Goal: Find specific page/section: Find specific page/section

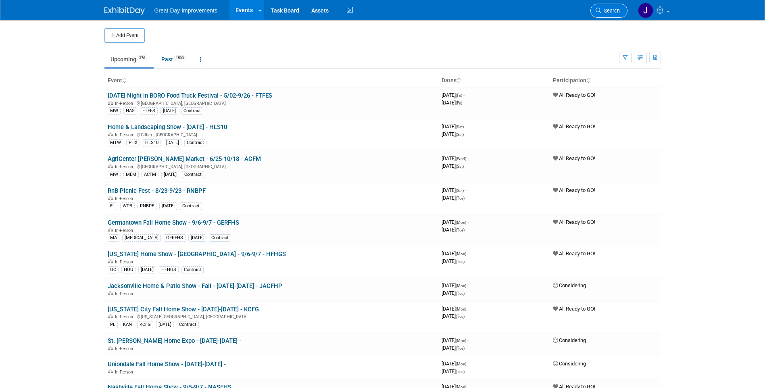
click at [612, 9] on span "Search" at bounding box center [611, 11] width 19 height 6
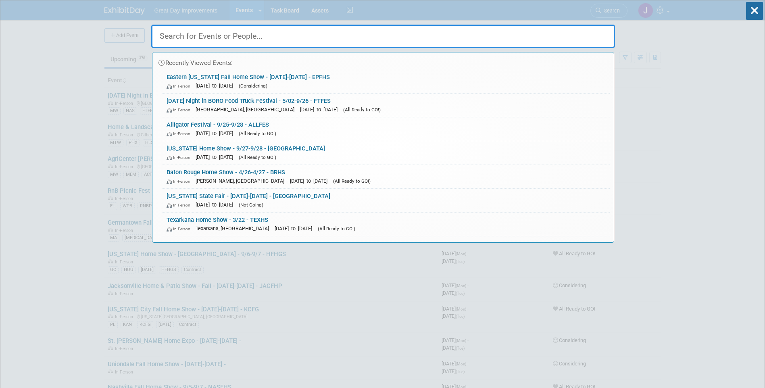
click at [306, 39] on input "text" at bounding box center [383, 36] width 464 height 23
click at [240, 36] on input "text" at bounding box center [383, 36] width 464 height 23
paste input "SMLWF"
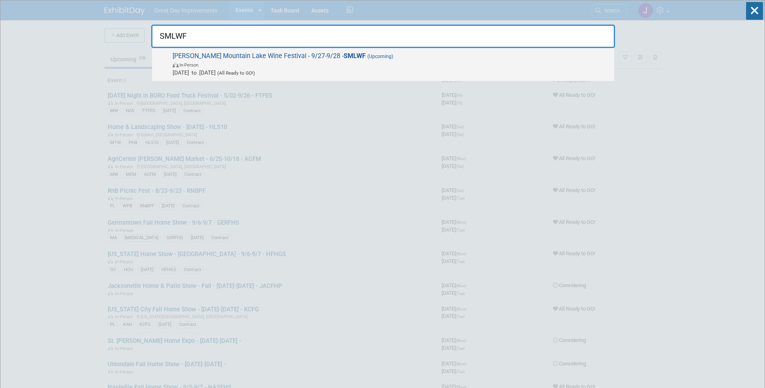
type input "SMLWF"
click at [228, 58] on span "[PERSON_NAME] Mountain Lake Wine Festival - 9/27-9/28 - SMLWF (Upcoming) In-Per…" at bounding box center [390, 64] width 440 height 25
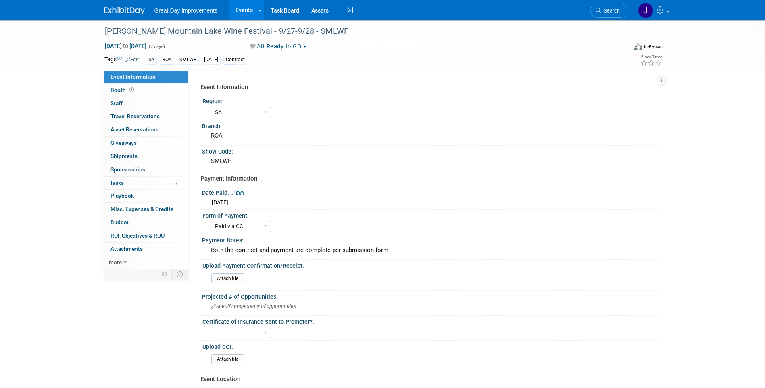
select select "SA"
select select "Paid via CC"
click at [113, 31] on div "[PERSON_NAME] Mountain Lake Wine Festival - 9/27-9/28 - SMLWF" at bounding box center [359, 31] width 514 height 15
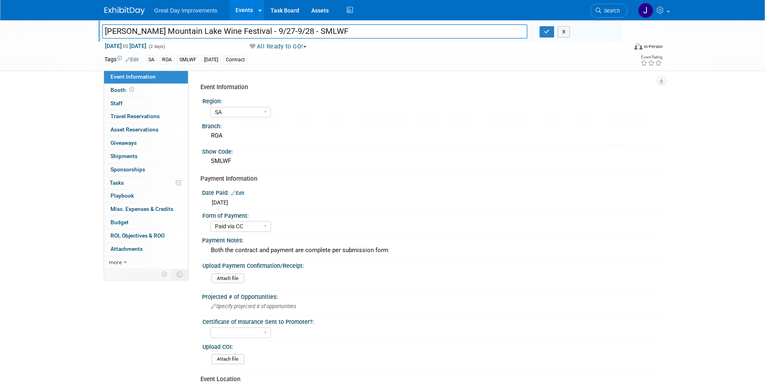
click at [217, 31] on input "[PERSON_NAME] Mountain Lake Wine Festival - 9/27-9/28 - SMLWF" at bounding box center [315, 31] width 426 height 14
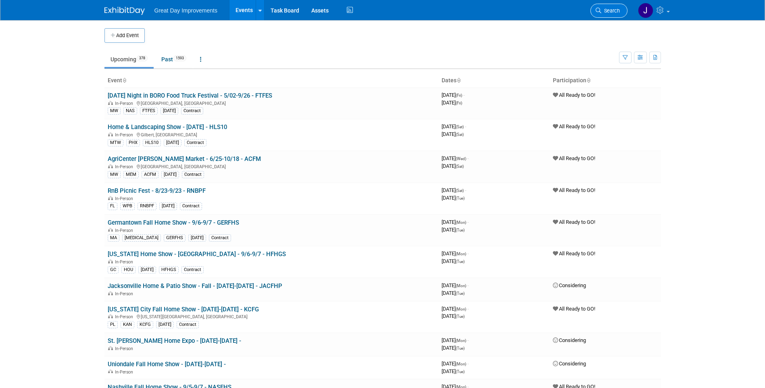
click at [622, 12] on link "Search" at bounding box center [609, 11] width 37 height 14
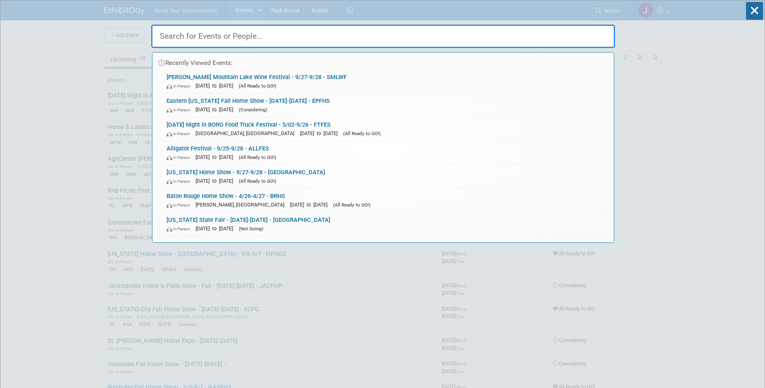
paste input "FNCEL"
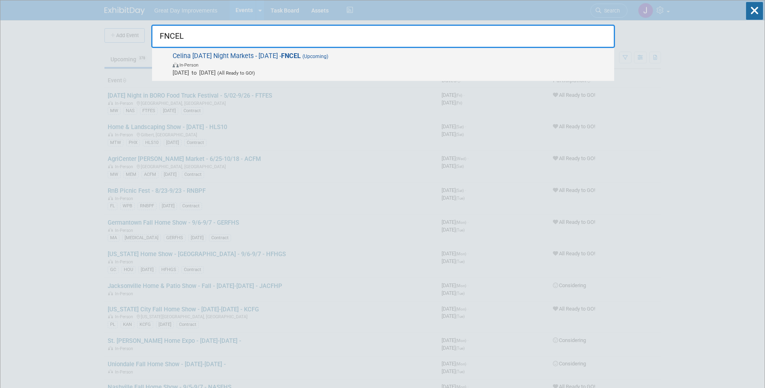
type input "FNCEL"
click at [351, 61] on span "In-Person" at bounding box center [392, 65] width 438 height 8
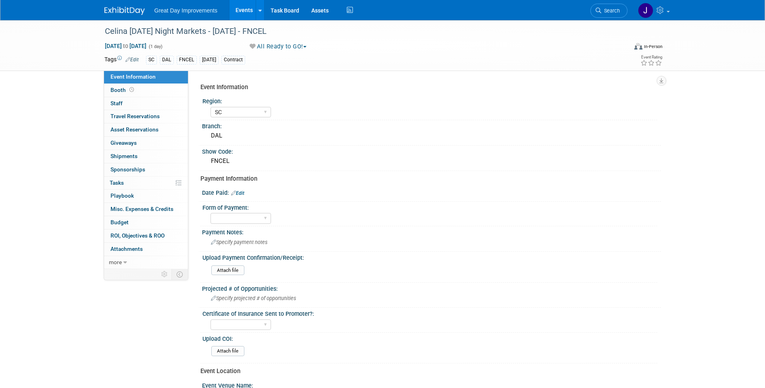
select select "SC"
click at [156, 32] on div "Celina [DATE] Night Markets - [DATE] - FNCEL" at bounding box center [359, 31] width 514 height 15
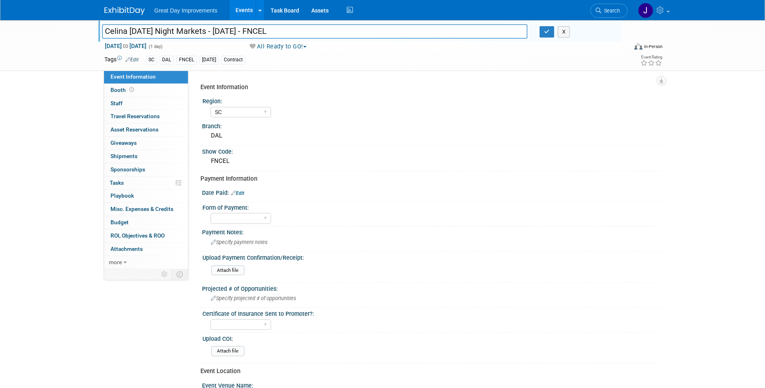
click at [116, 32] on input "Celina [DATE] Night Markets - [DATE] - FNCEL" at bounding box center [315, 31] width 426 height 14
drag, startPoint x: 116, startPoint y: 32, endPoint x: 268, endPoint y: 27, distance: 152.6
click at [268, 27] on input "Celina [DATE] Night Markets - [DATE] - FNCEL" at bounding box center [315, 31] width 426 height 14
